Goal: Task Accomplishment & Management: Use online tool/utility

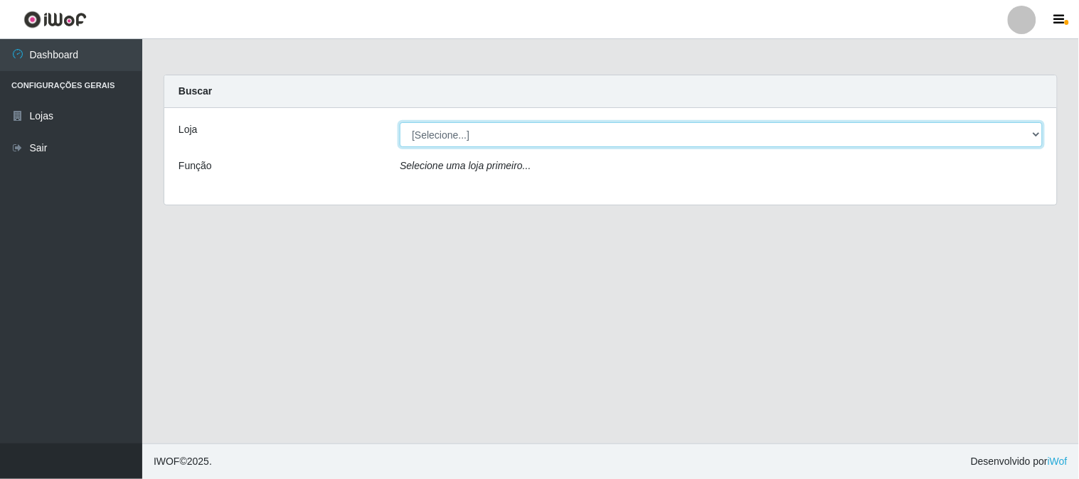
drag, startPoint x: 1010, startPoint y: 138, endPoint x: 998, endPoint y: 146, distance: 14.4
click at [1010, 138] on select "[Selecione...] Rede Compras Supermercados - LOJA 1" at bounding box center [721, 134] width 643 height 25
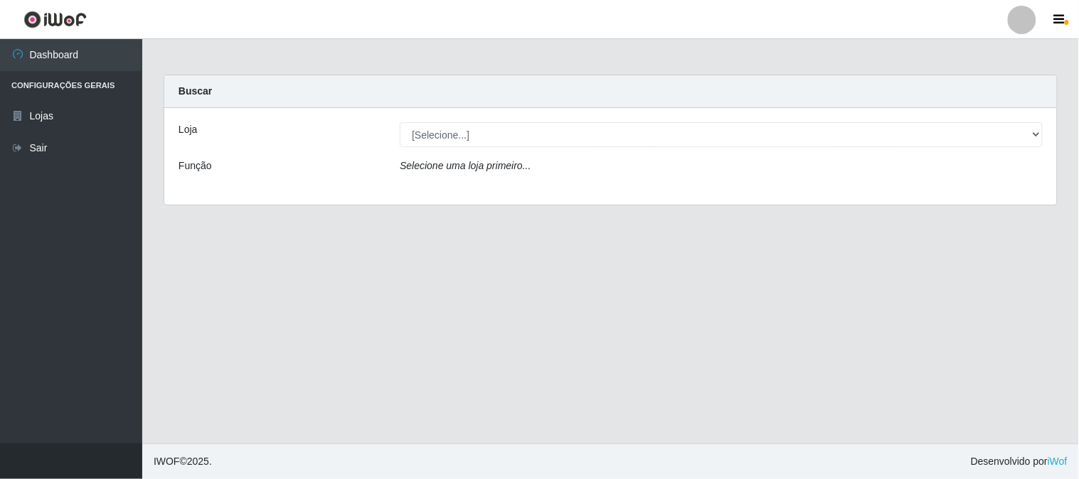
click at [695, 187] on div "Loja [Selecione...] Rede Compras Supermercados - LOJA 1 Função Selecione uma lo…" at bounding box center [610, 156] width 893 height 97
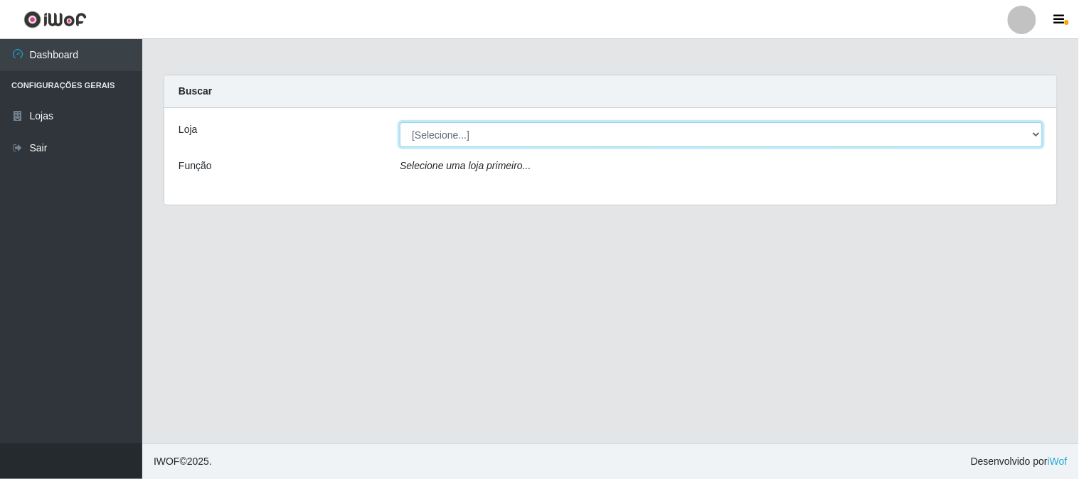
click at [892, 130] on select "[Selecione...] Rede Compras Supermercados - LOJA 1" at bounding box center [721, 134] width 643 height 25
select select "158"
click at [400, 122] on select "[Selecione...] Rede Compras Supermercados - LOJA 1" at bounding box center [721, 134] width 643 height 25
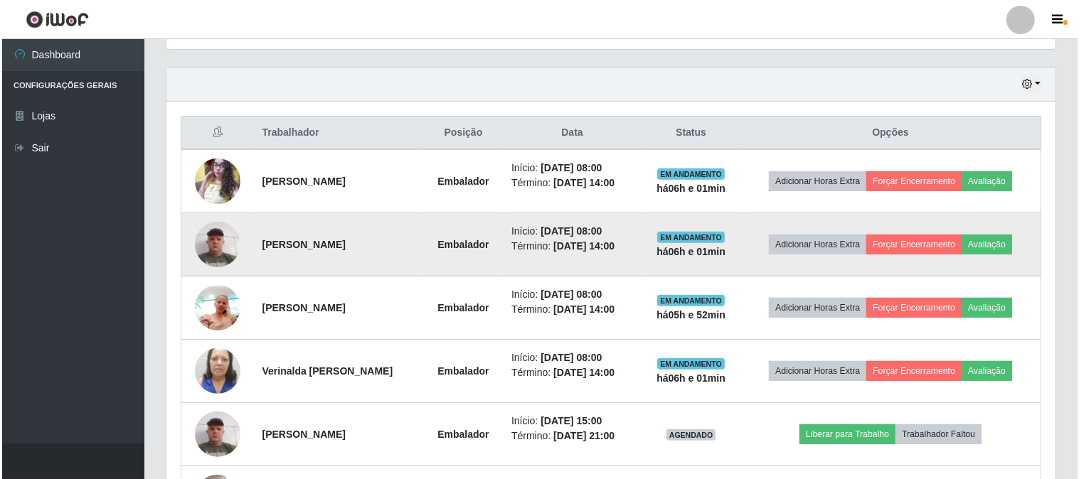
scroll to position [553, 0]
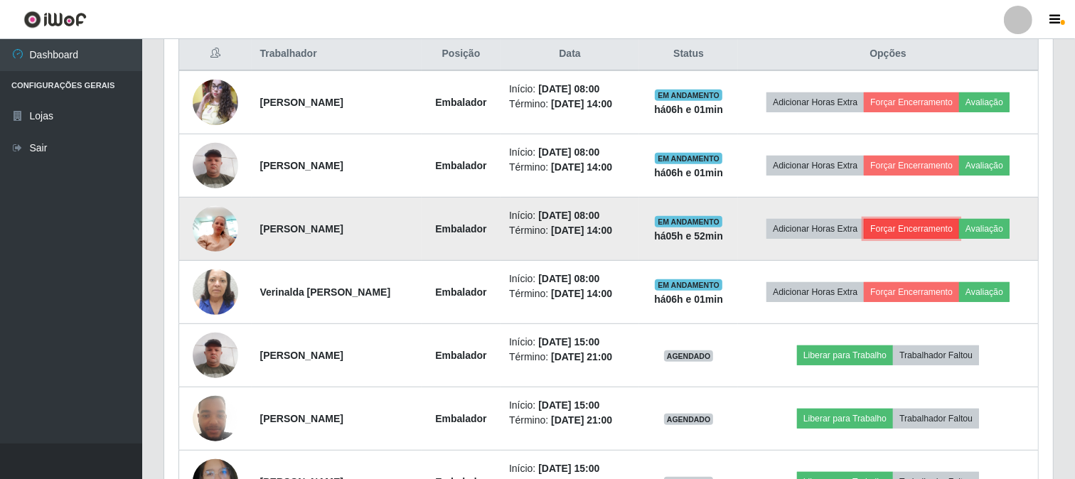
click at [920, 235] on button "Forçar Encerramento" at bounding box center [911, 229] width 95 height 20
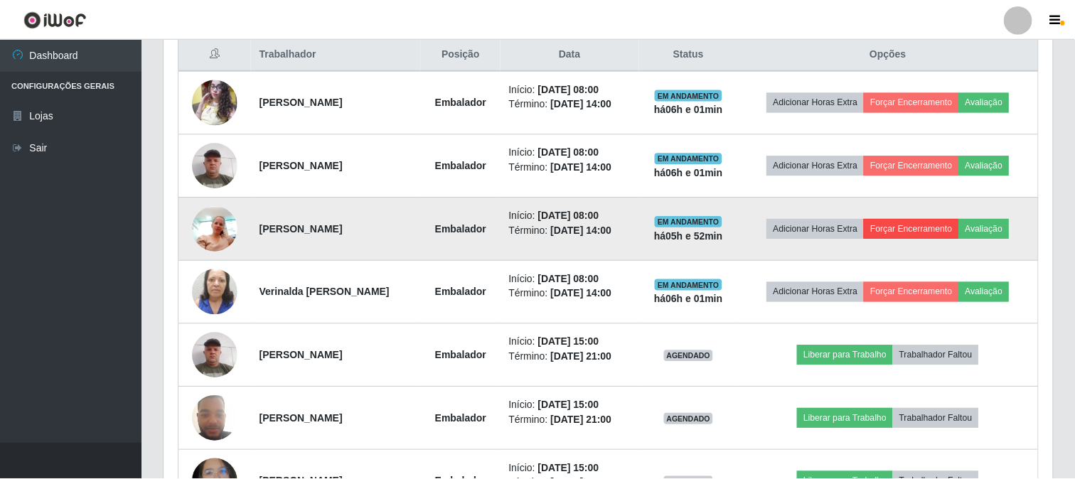
scroll to position [294, 880]
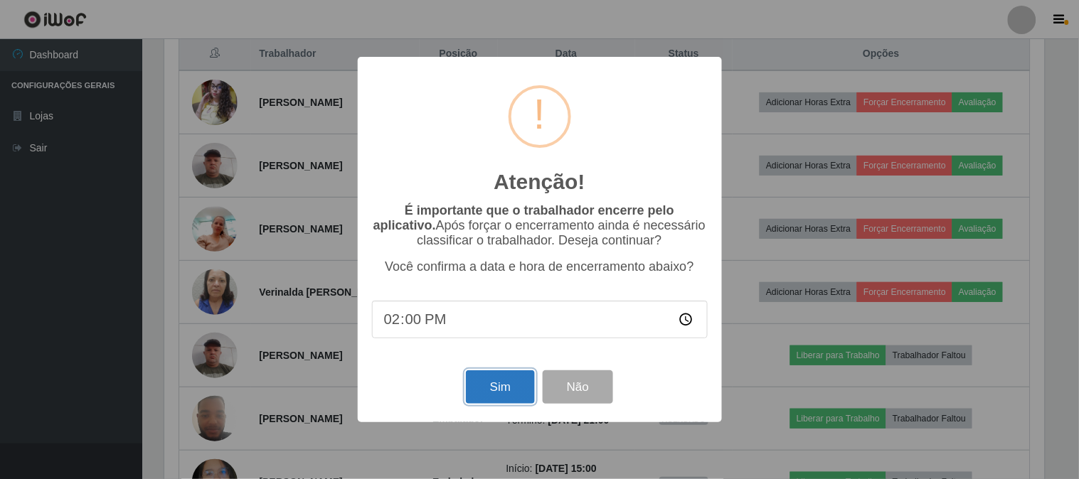
click at [508, 404] on button "Sim" at bounding box center [500, 387] width 69 height 33
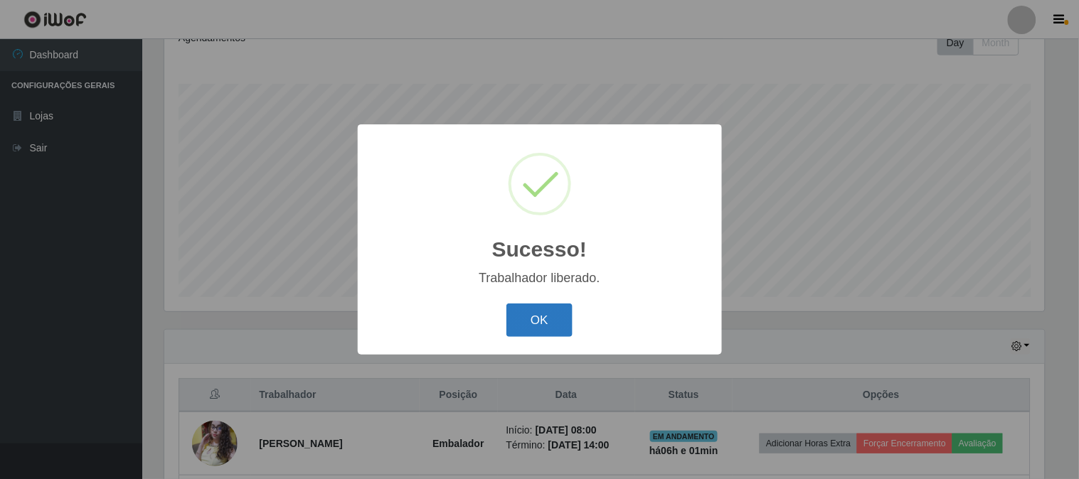
click at [544, 336] on button "OK" at bounding box center [539, 320] width 66 height 33
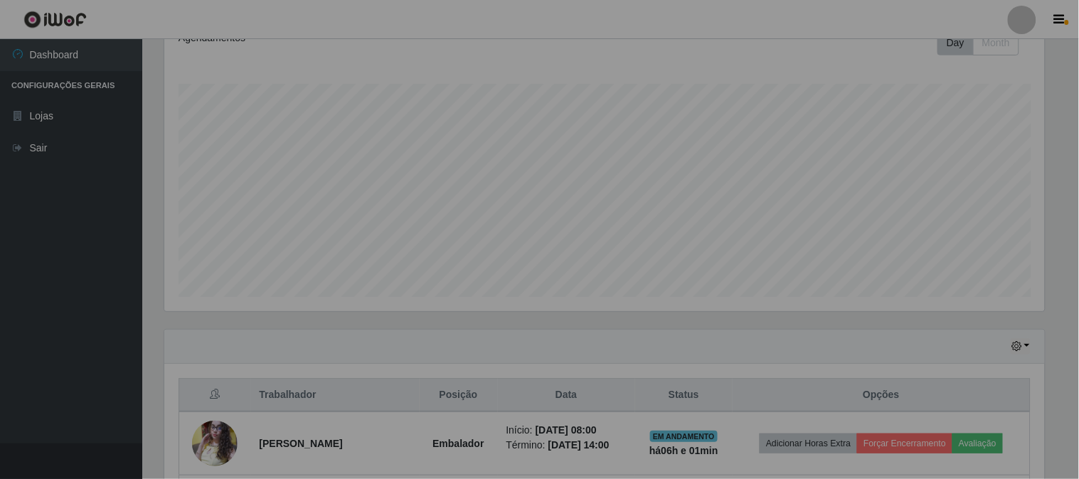
scroll to position [294, 889]
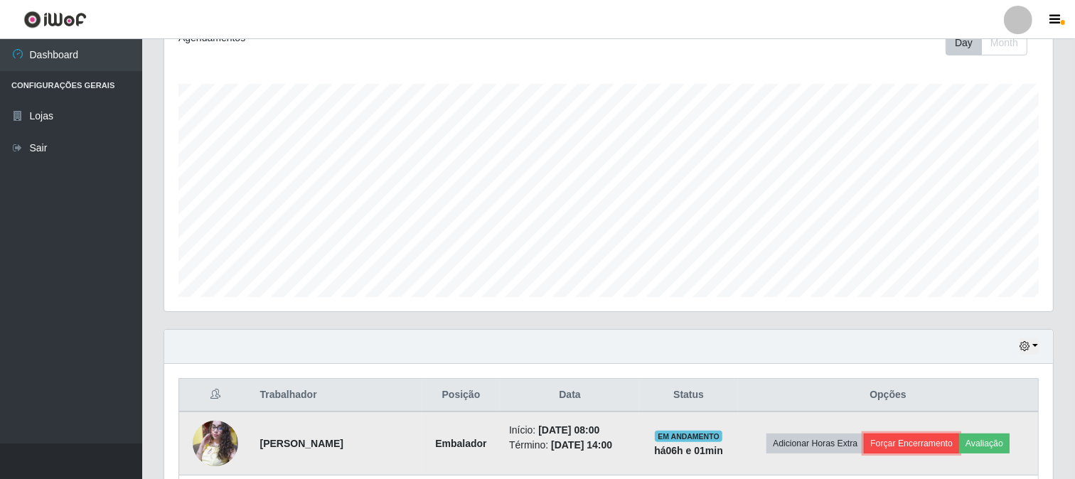
click at [959, 437] on button "Forçar Encerramento" at bounding box center [911, 444] width 95 height 20
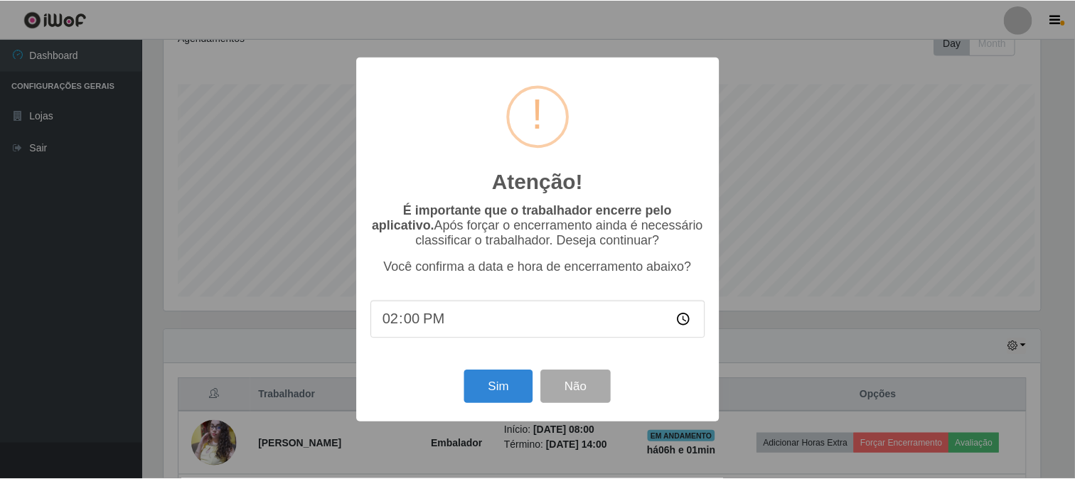
scroll to position [294, 880]
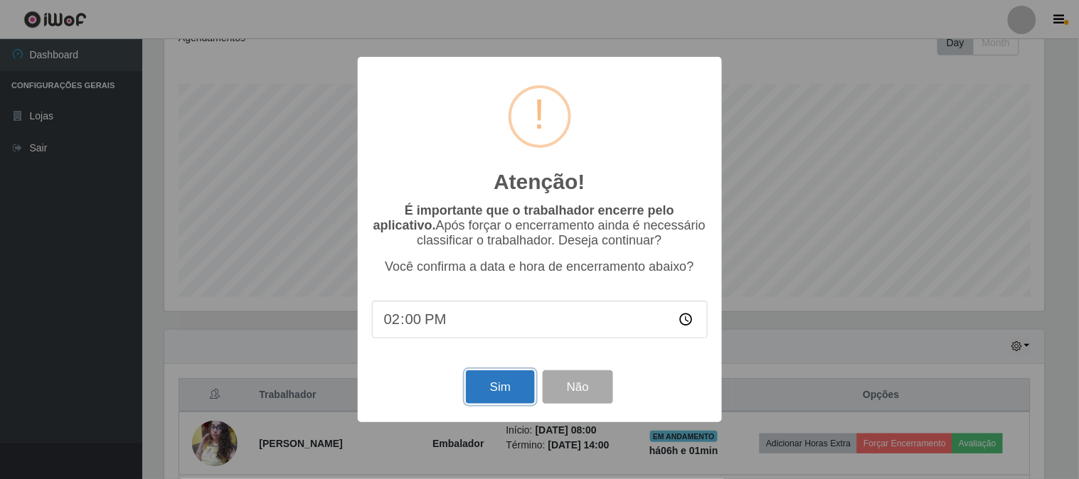
click at [513, 387] on button "Sim" at bounding box center [500, 387] width 69 height 33
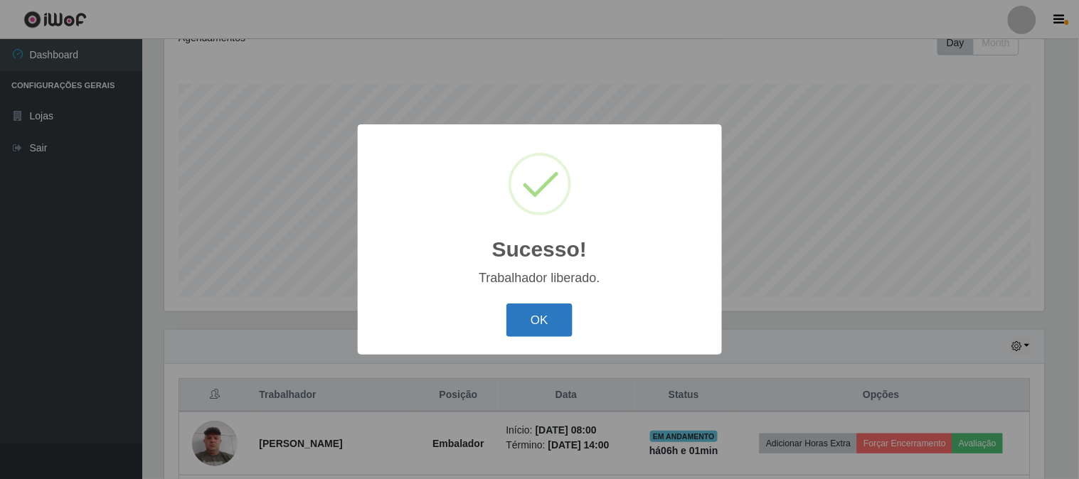
click at [532, 324] on button "OK" at bounding box center [539, 320] width 66 height 33
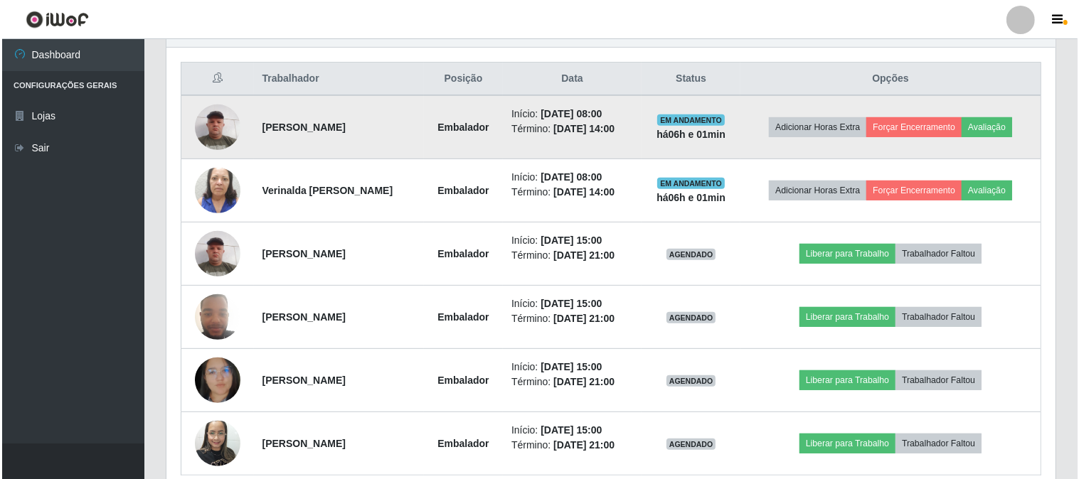
scroll to position [592, 0]
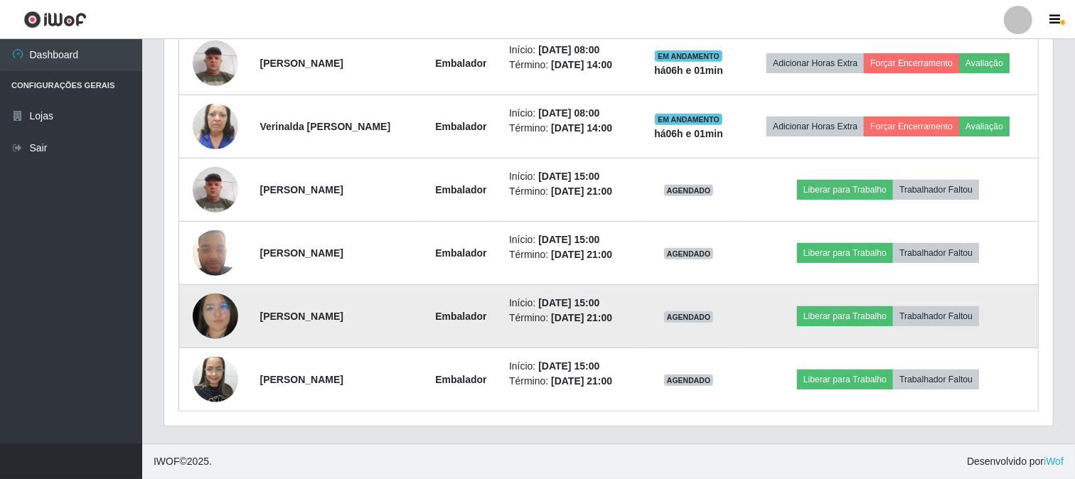
click at [217, 307] on img at bounding box center [216, 316] width 46 height 58
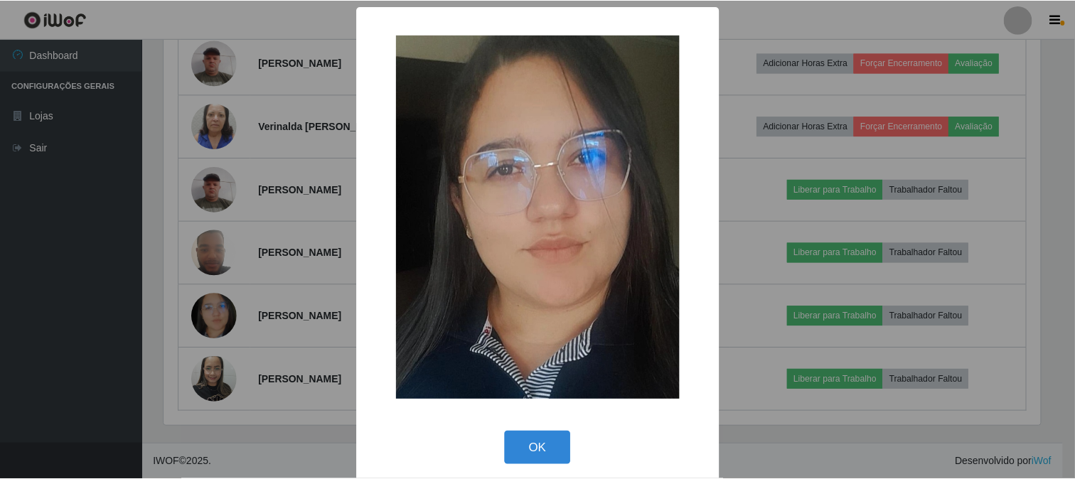
scroll to position [294, 880]
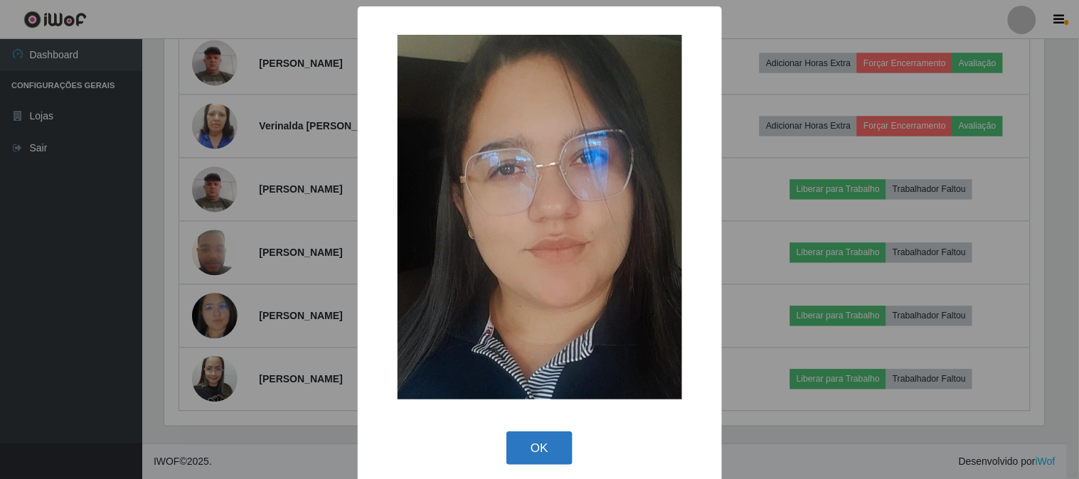
click at [534, 452] on button "OK" at bounding box center [539, 448] width 66 height 33
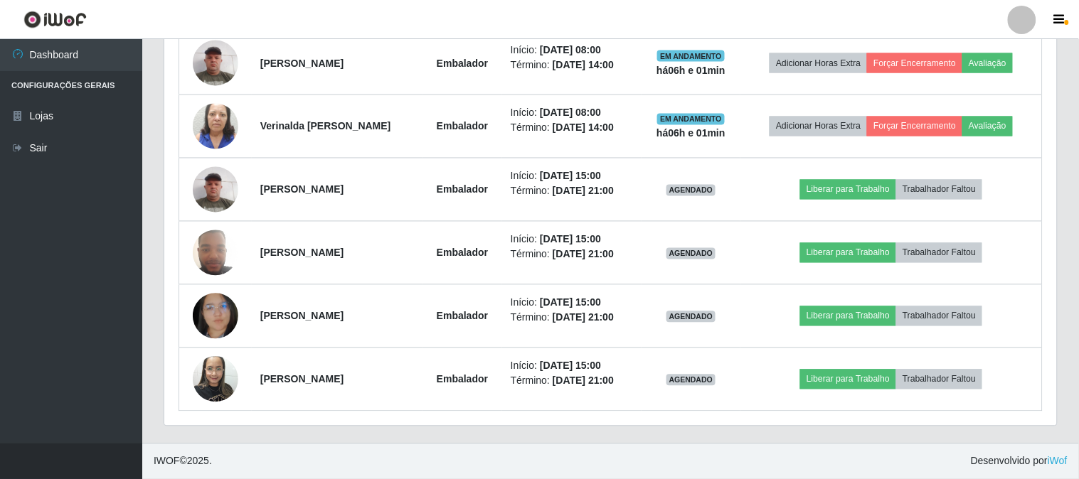
scroll to position [294, 889]
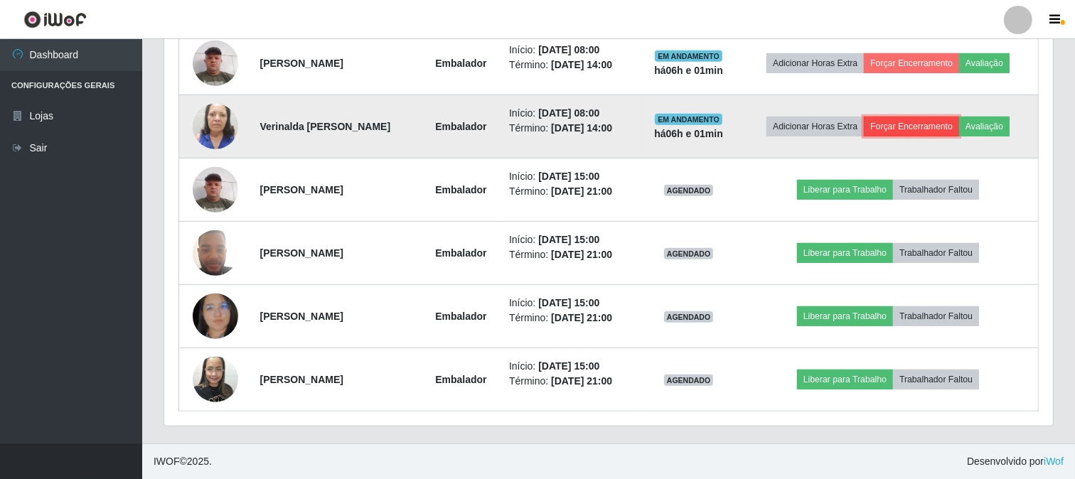
click at [918, 123] on button "Forçar Encerramento" at bounding box center [911, 127] width 95 height 20
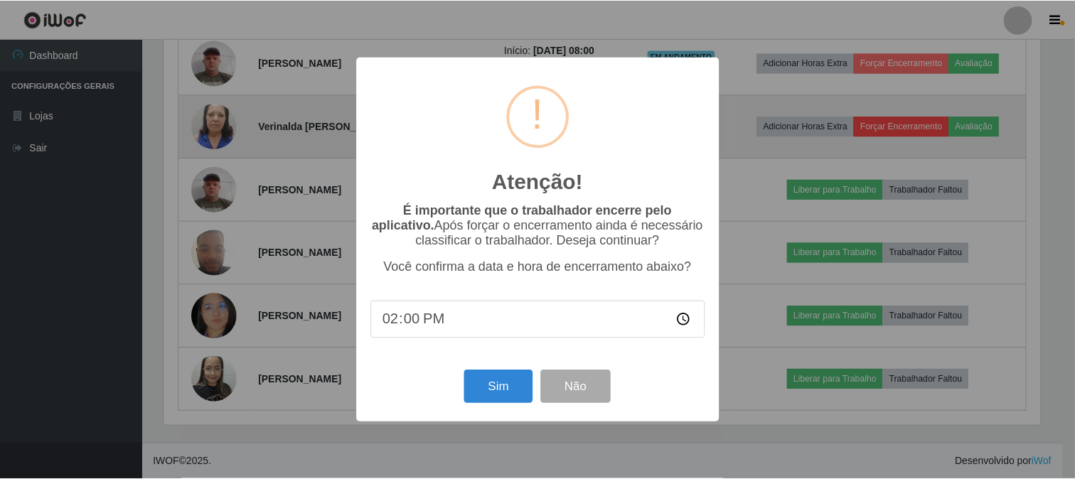
scroll to position [294, 880]
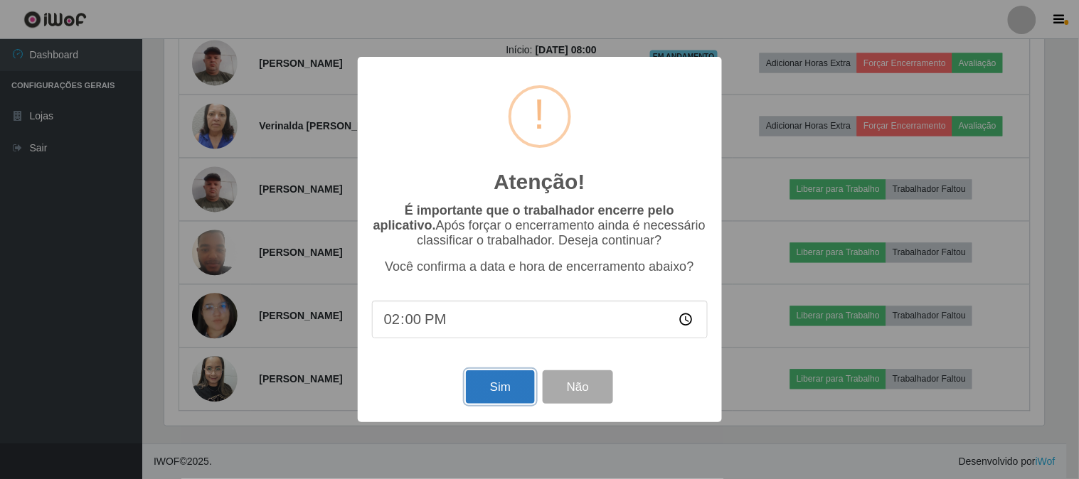
click at [489, 381] on button "Sim" at bounding box center [500, 387] width 69 height 33
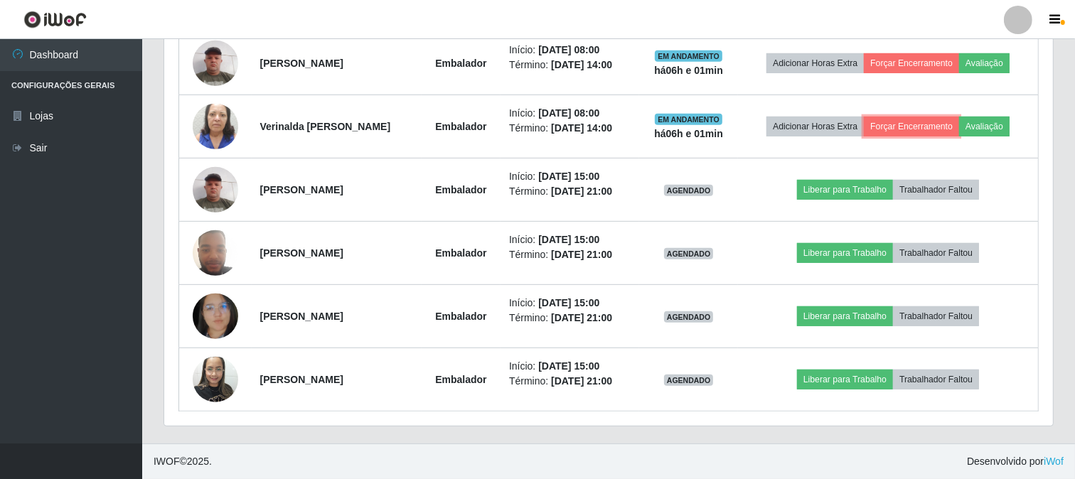
scroll to position [0, 0]
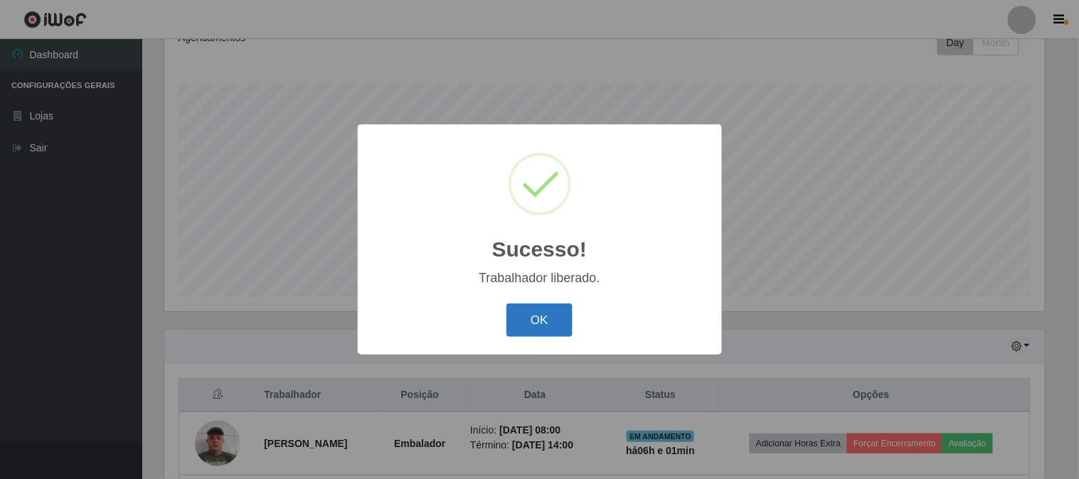
click at [548, 314] on button "OK" at bounding box center [539, 320] width 66 height 33
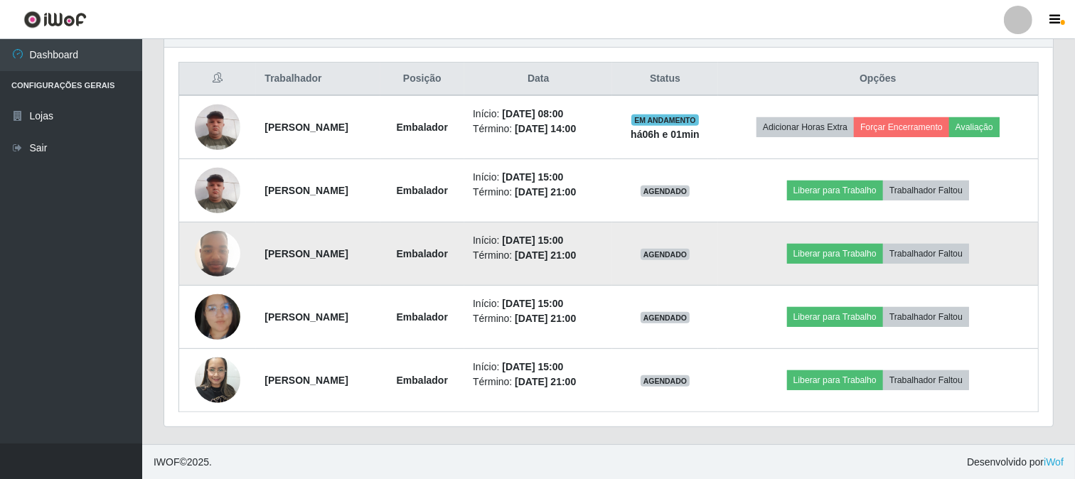
click at [217, 247] on img at bounding box center [218, 253] width 46 height 60
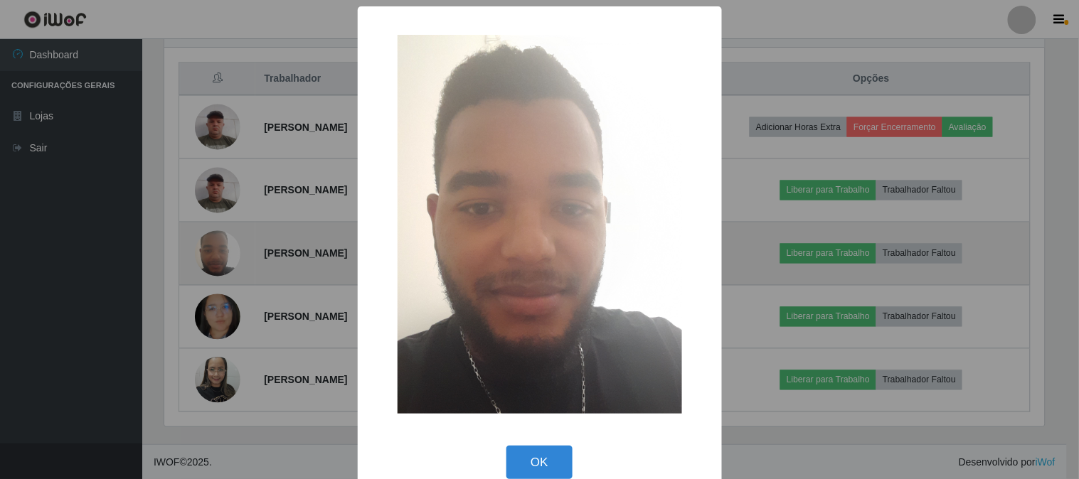
click at [217, 247] on div "× OK Cancel" at bounding box center [539, 239] width 1079 height 479
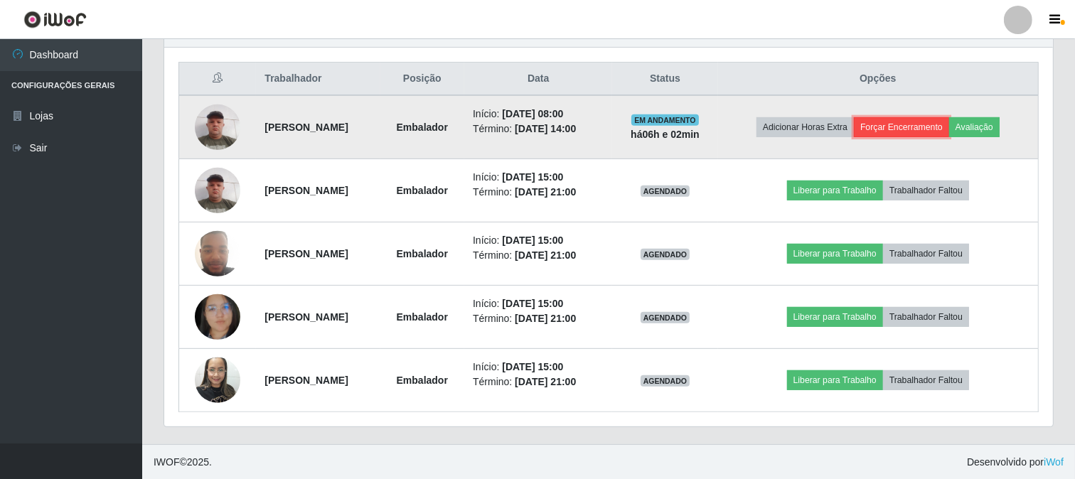
click at [909, 127] on button "Forçar Encerramento" at bounding box center [901, 127] width 95 height 20
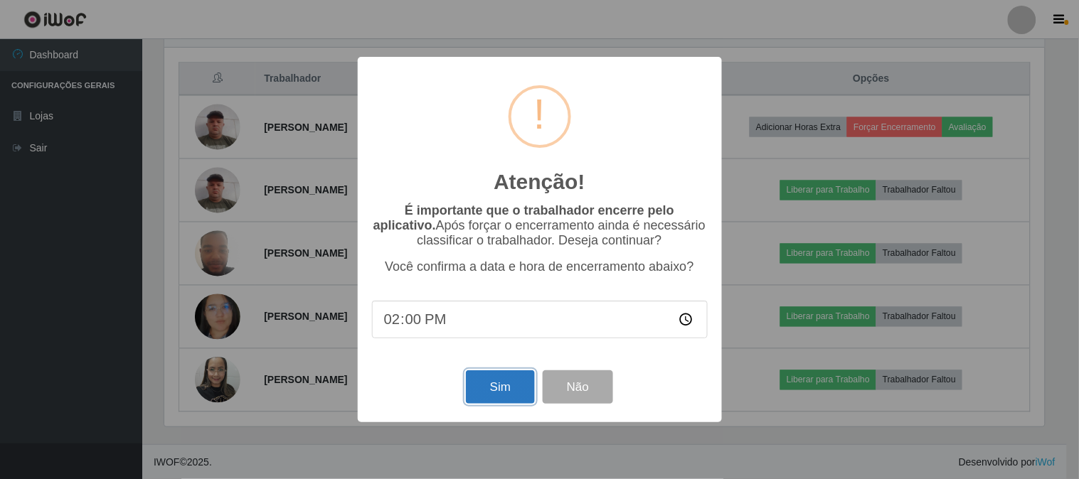
click at [509, 388] on button "Sim" at bounding box center [500, 387] width 69 height 33
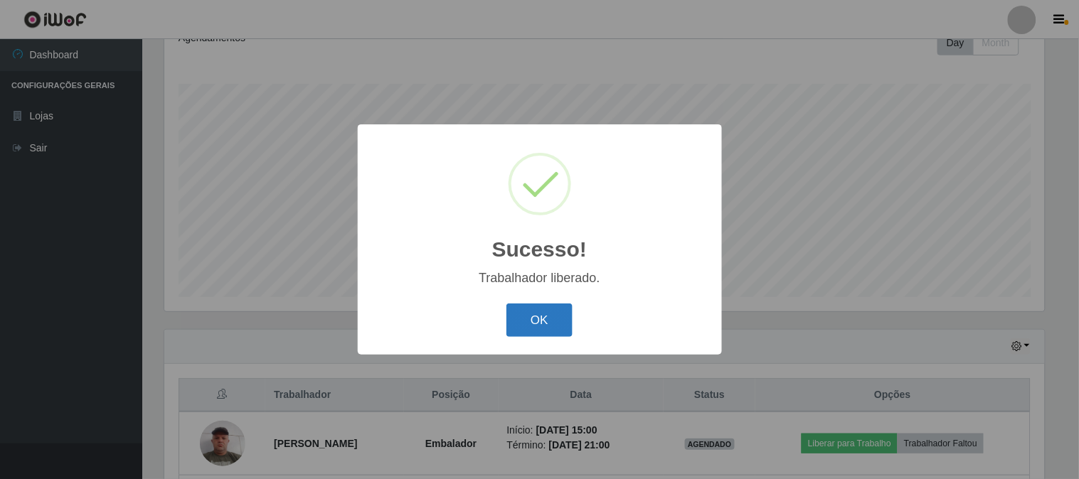
click at [544, 321] on button "OK" at bounding box center [539, 320] width 66 height 33
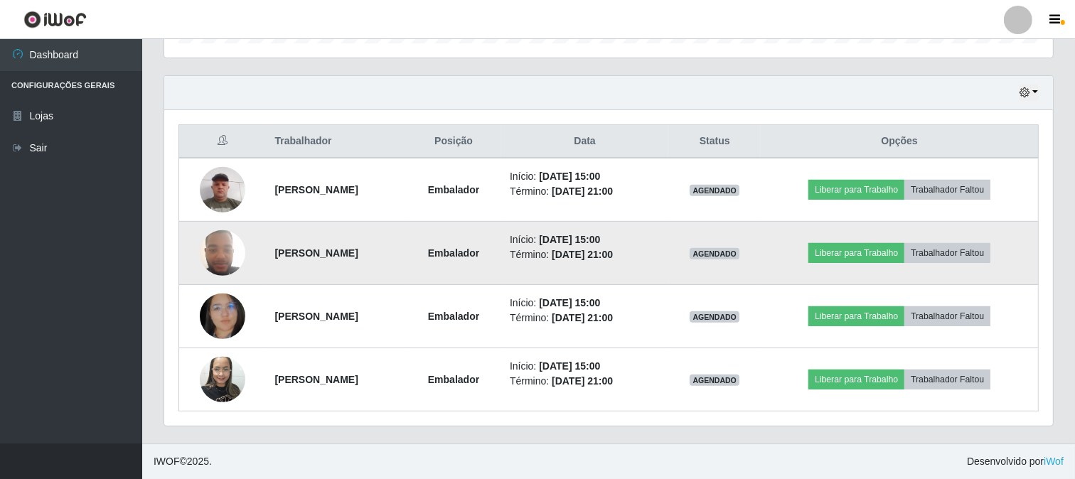
click at [218, 247] on img at bounding box center [223, 253] width 46 height 60
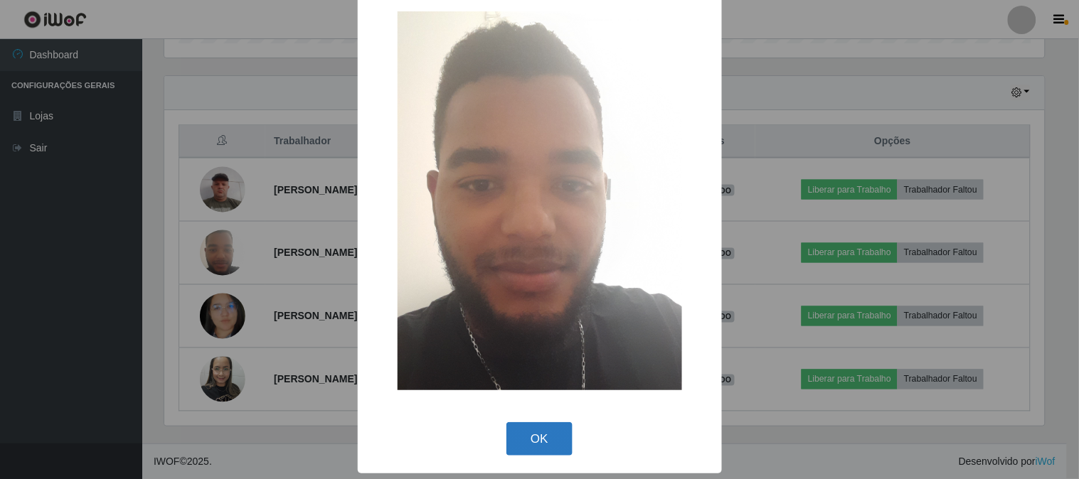
click at [531, 437] on button "OK" at bounding box center [539, 438] width 66 height 33
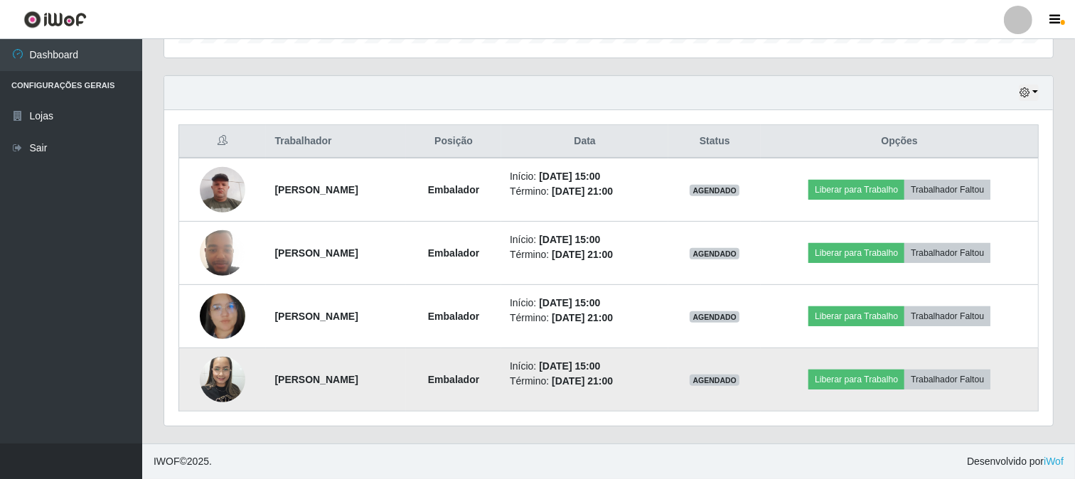
click at [220, 373] on img at bounding box center [223, 379] width 46 height 60
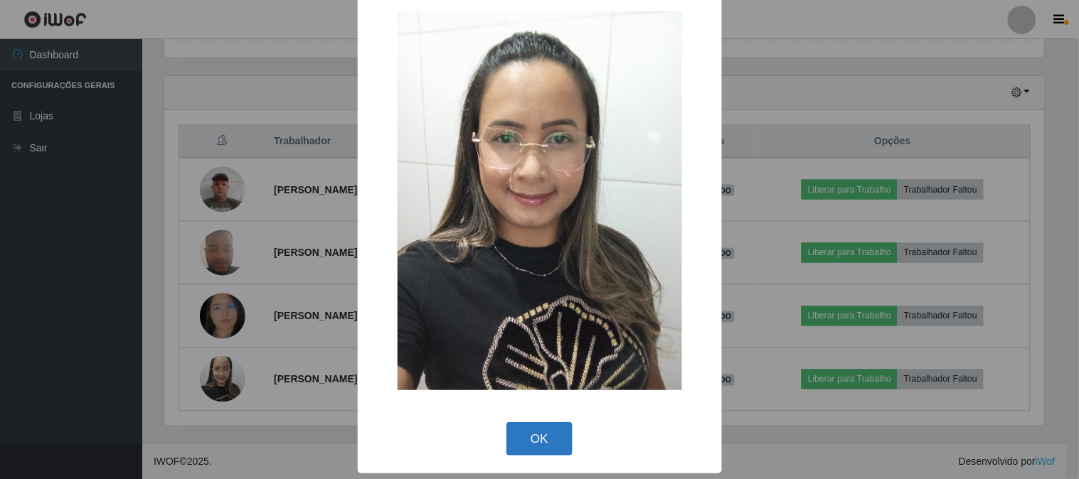
click at [529, 457] on div "OK Cancel" at bounding box center [540, 439] width 336 height 41
click at [529, 451] on button "OK" at bounding box center [539, 438] width 66 height 33
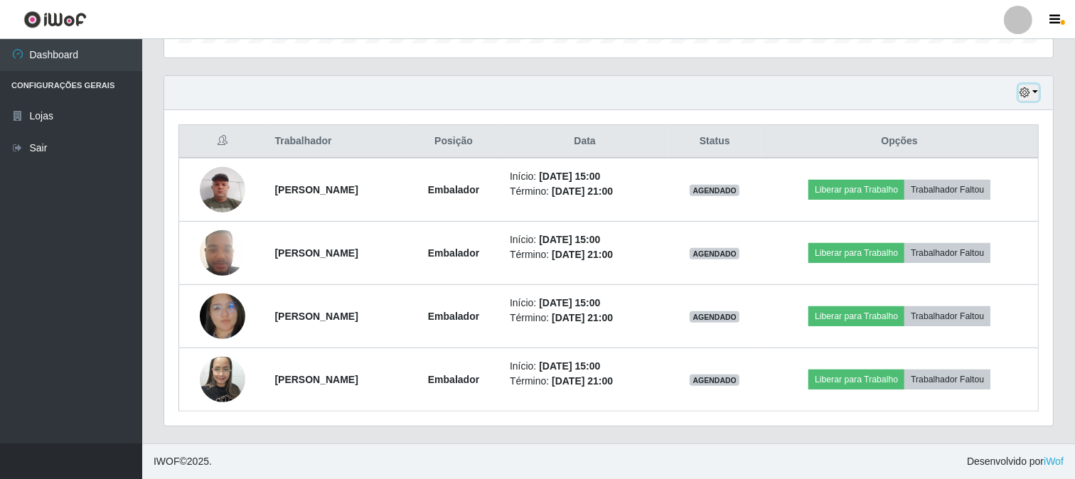
click at [1023, 87] on icon "button" at bounding box center [1025, 92] width 10 height 10
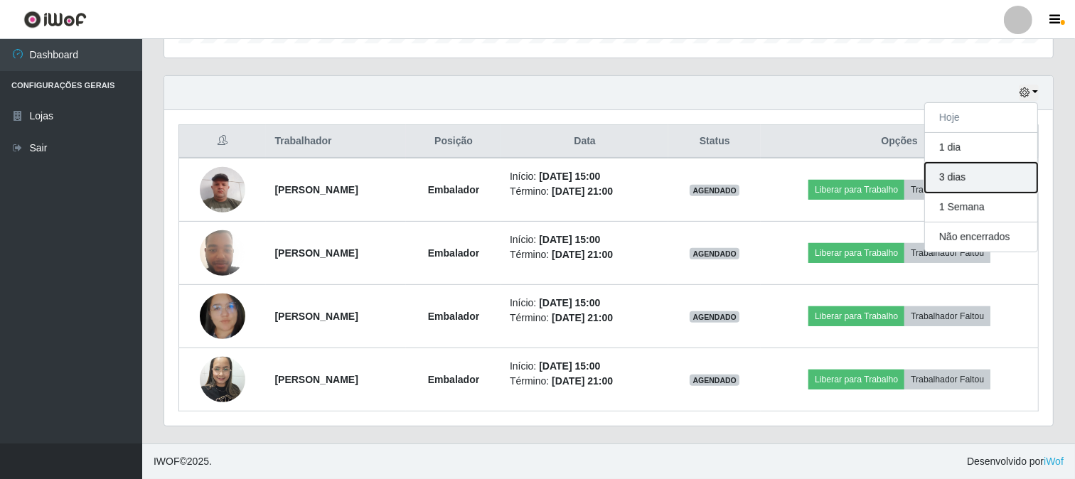
click at [951, 166] on button "3 dias" at bounding box center [981, 178] width 112 height 30
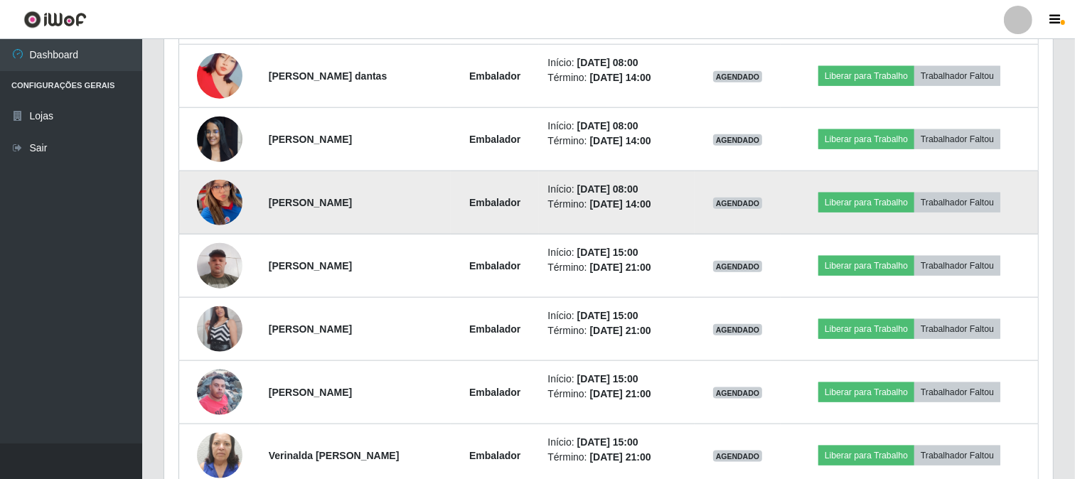
click at [228, 186] on img at bounding box center [220, 203] width 46 height 99
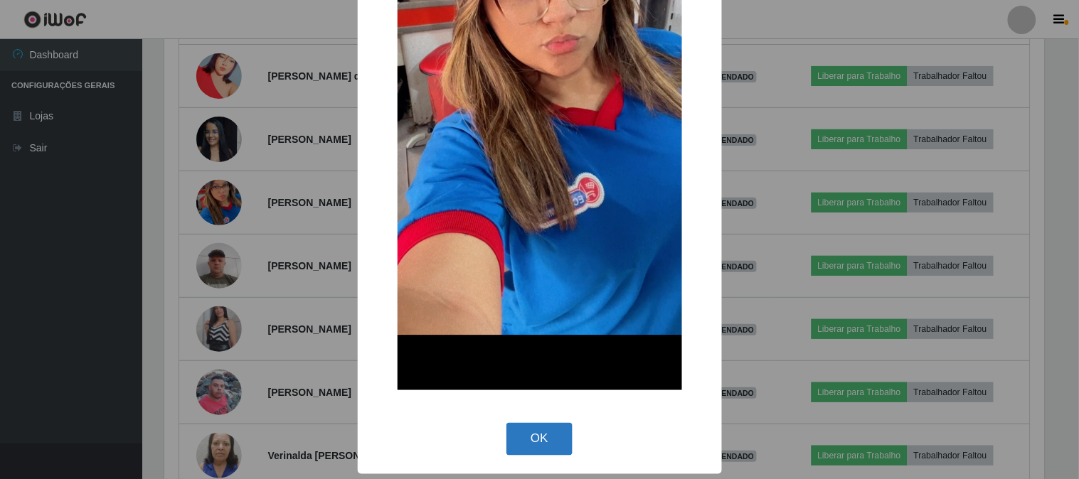
click at [545, 430] on button "OK" at bounding box center [539, 439] width 66 height 33
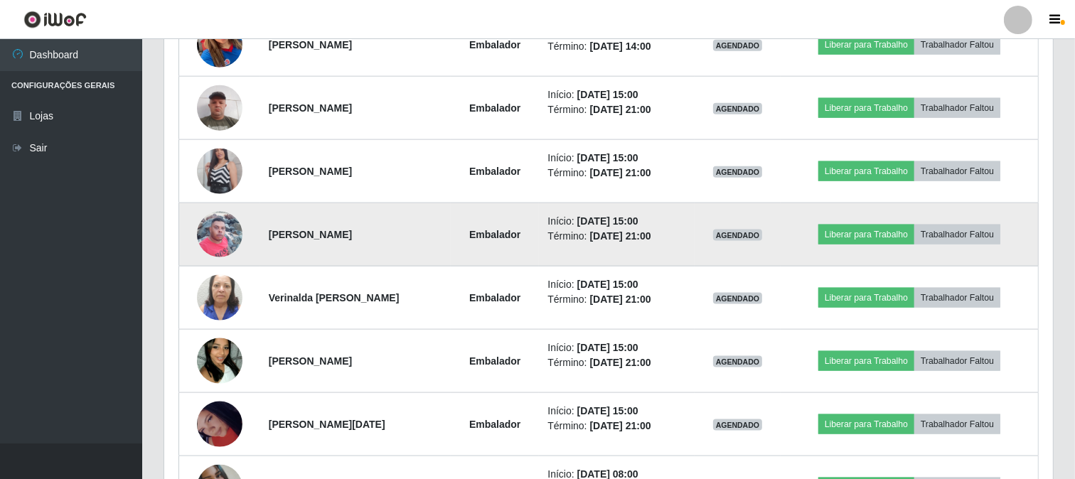
click at [221, 236] on img at bounding box center [220, 234] width 46 height 60
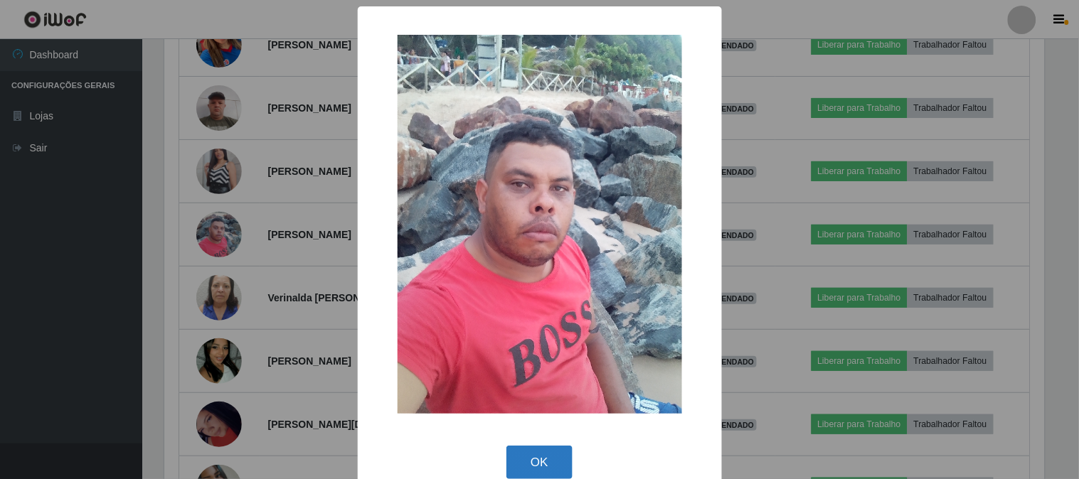
click at [531, 459] on button "OK" at bounding box center [539, 462] width 66 height 33
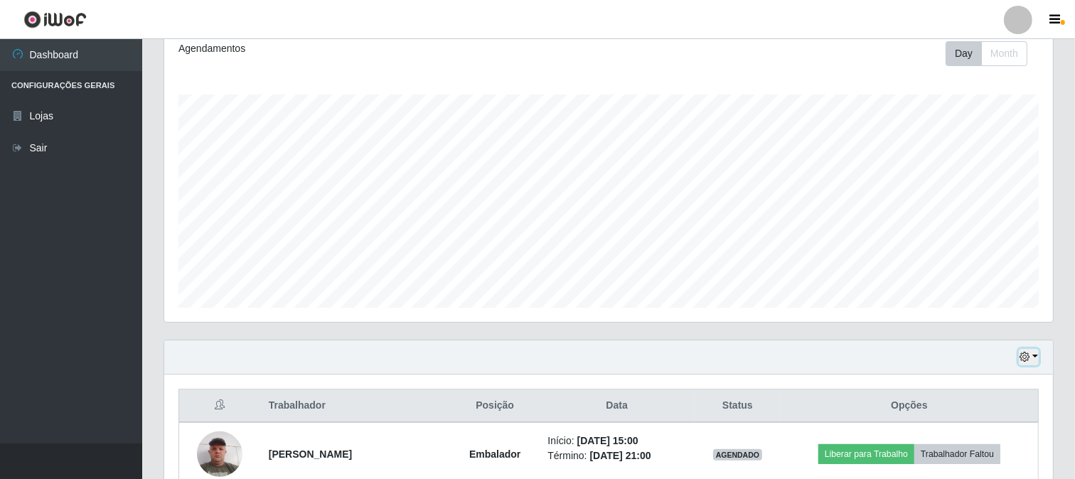
click at [1023, 349] on button "button" at bounding box center [1029, 357] width 20 height 16
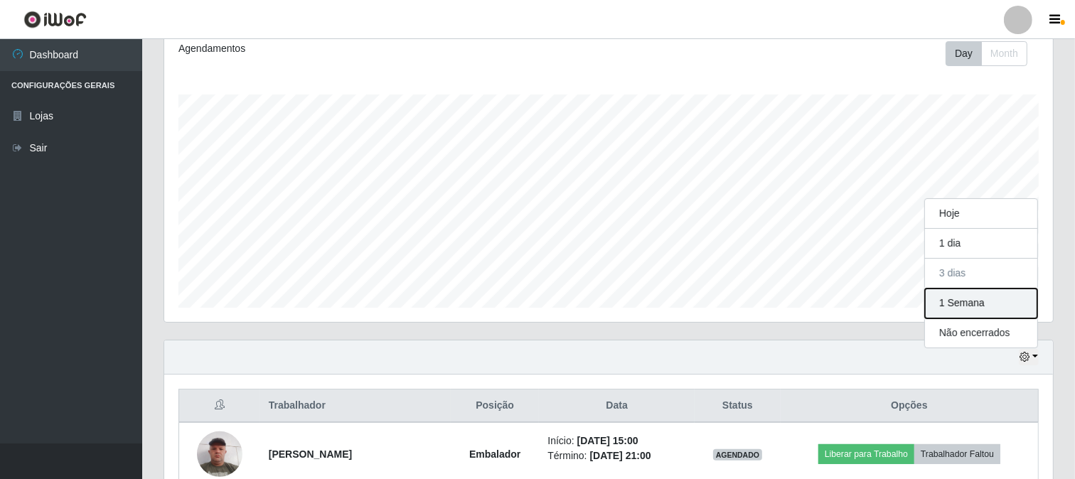
click at [970, 307] on button "1 Semana" at bounding box center [981, 304] width 112 height 30
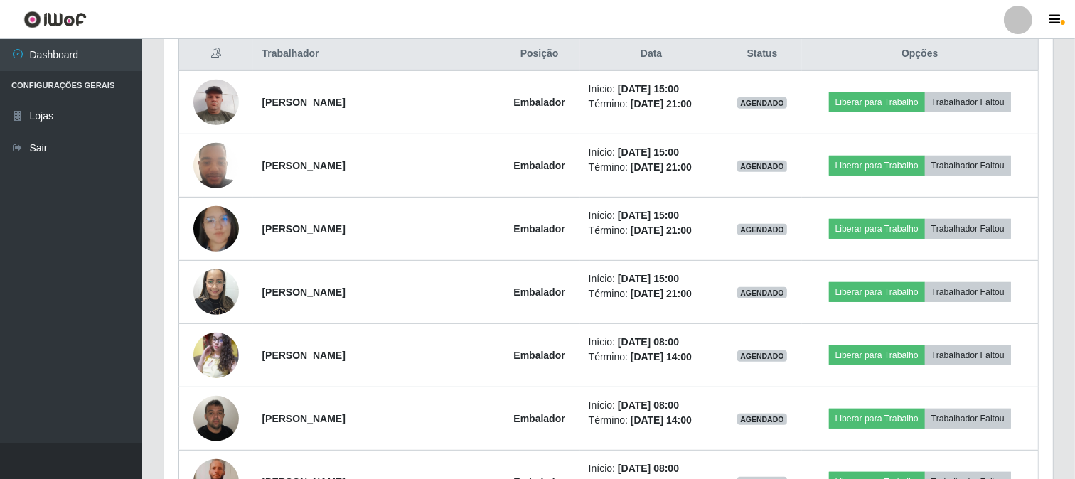
scroll to position [474, 0]
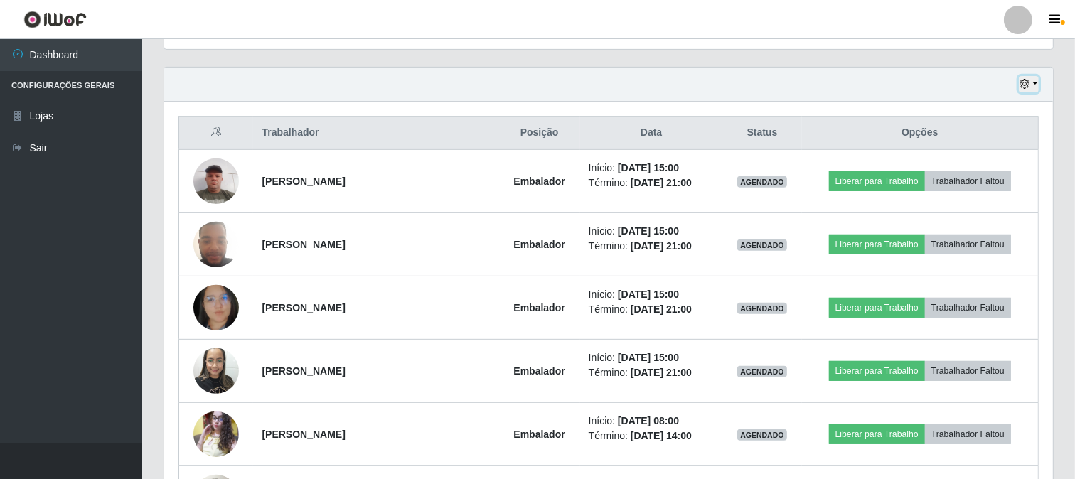
click at [1034, 81] on button "button" at bounding box center [1029, 84] width 20 height 16
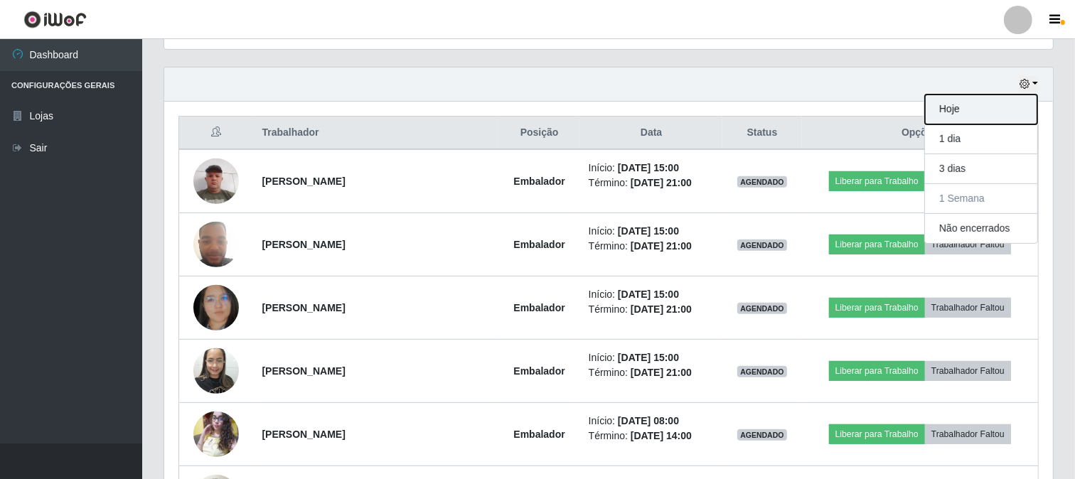
click at [961, 101] on button "Hoje" at bounding box center [981, 110] width 112 height 30
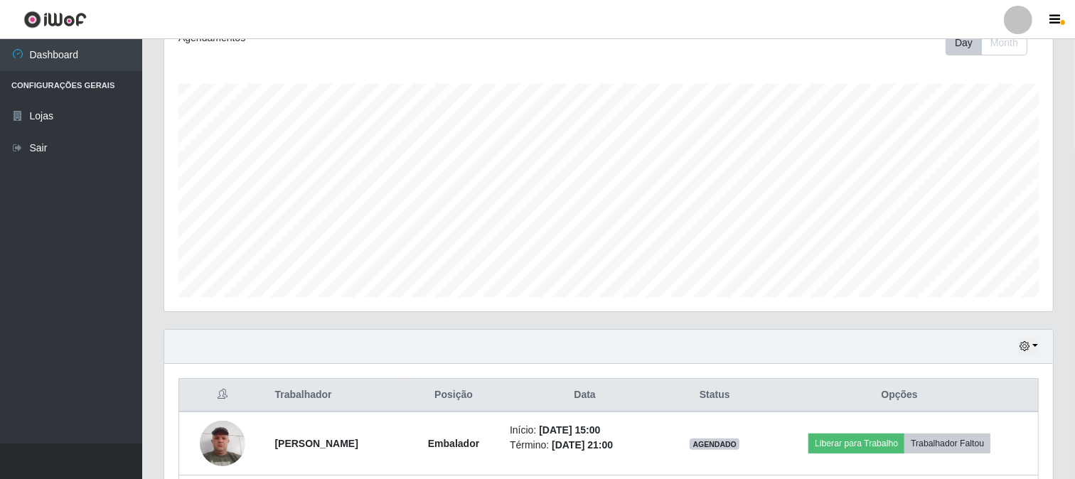
scroll to position [465, 0]
